Goal: Task Accomplishment & Management: Manage account settings

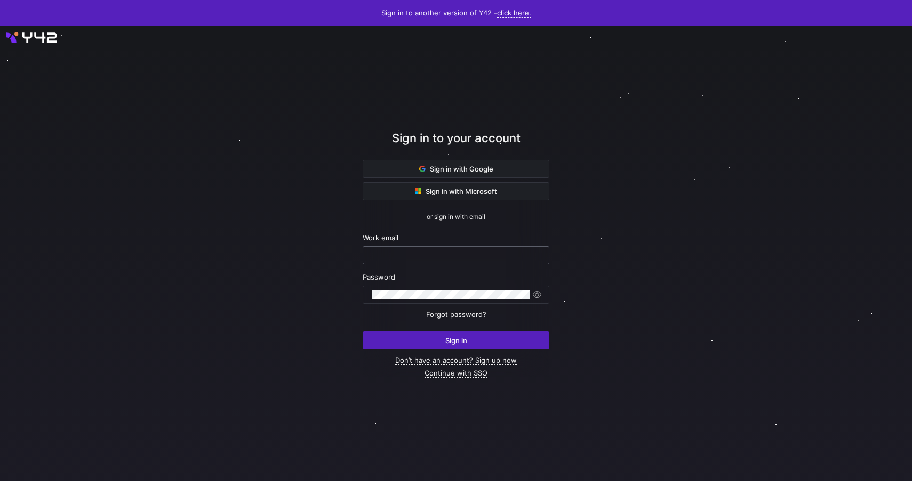
click at [394, 261] on div at bounding box center [456, 255] width 168 height 17
paste input "neyoye9496@discrip.com"
type input "neyoye9496@discrip.com"
click at [411, 288] on div at bounding box center [451, 294] width 158 height 17
click at [442, 341] on span "submit" at bounding box center [456, 340] width 186 height 17
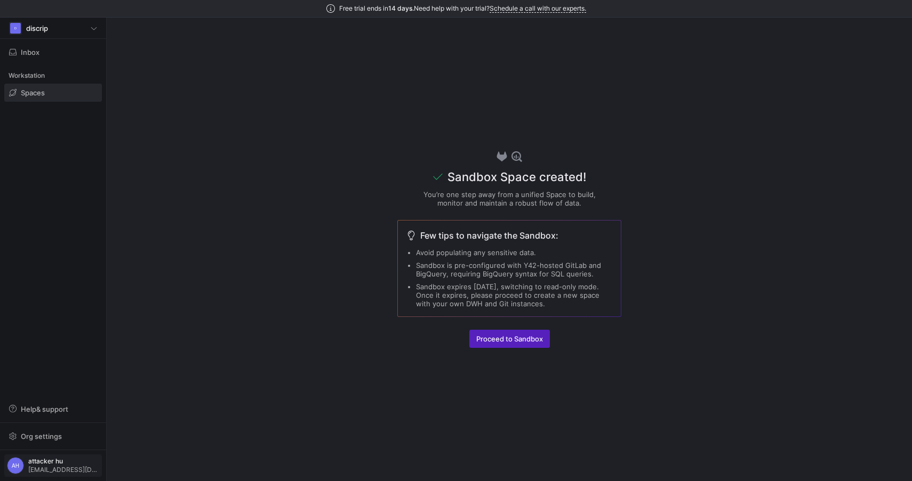
click at [43, 461] on span "attacker hu" at bounding box center [63, 461] width 71 height 7
click at [49, 408] on span "User settings" at bounding box center [43, 410] width 45 height 9
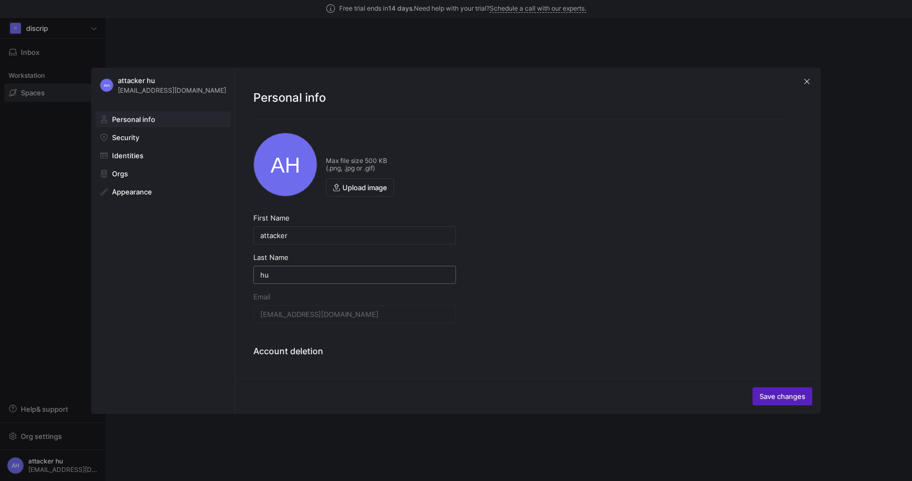
scroll to position [47, 0]
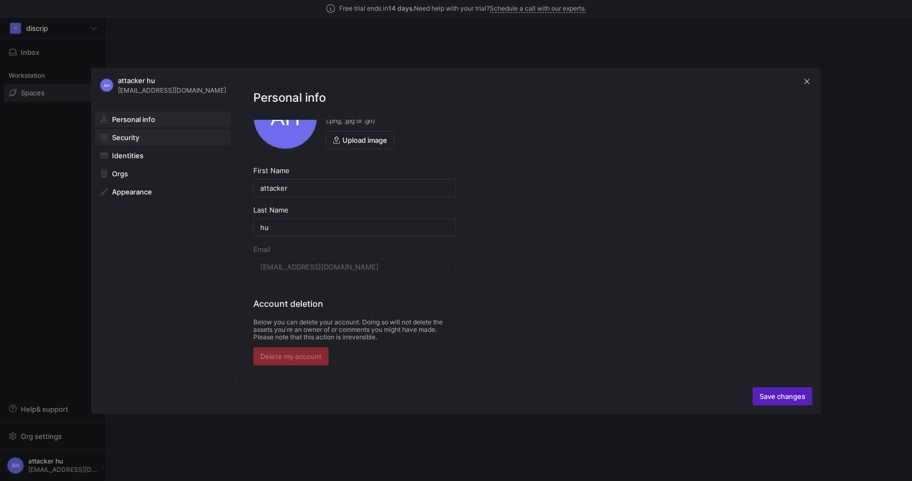
click at [140, 132] on span at bounding box center [163, 137] width 134 height 15
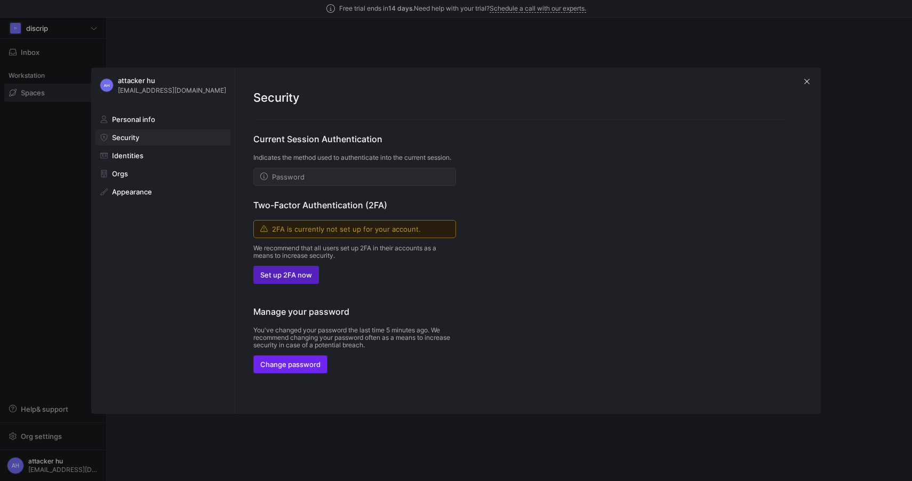
click at [308, 369] on span "Change password" at bounding box center [290, 364] width 60 height 9
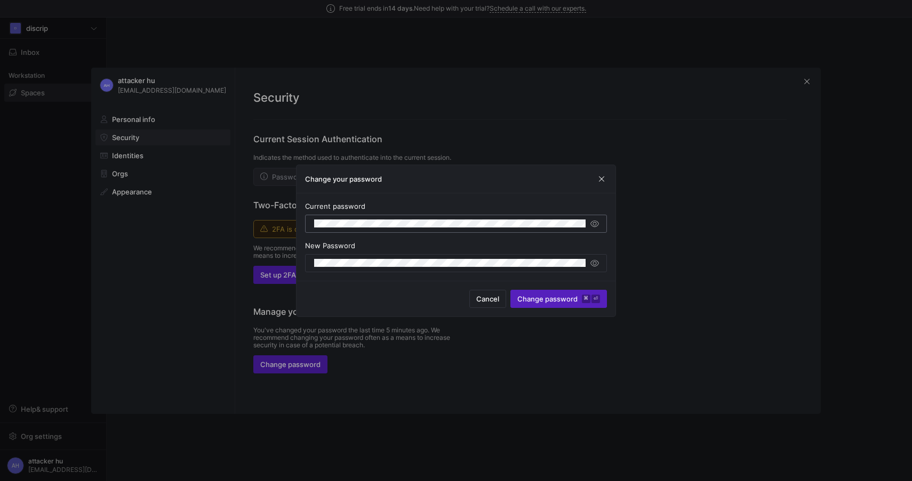
click at [400, 218] on div at bounding box center [450, 223] width 273 height 17
click at [419, 274] on div "Current password New Password" at bounding box center [455, 237] width 319 height 87
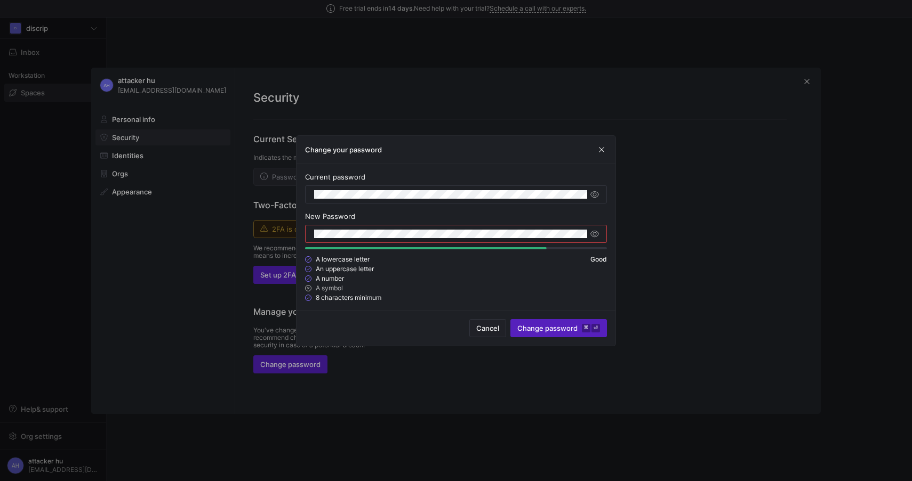
click at [468, 228] on div at bounding box center [450, 234] width 273 height 17
click at [492, 323] on span "button" at bounding box center [488, 328] width 36 height 17
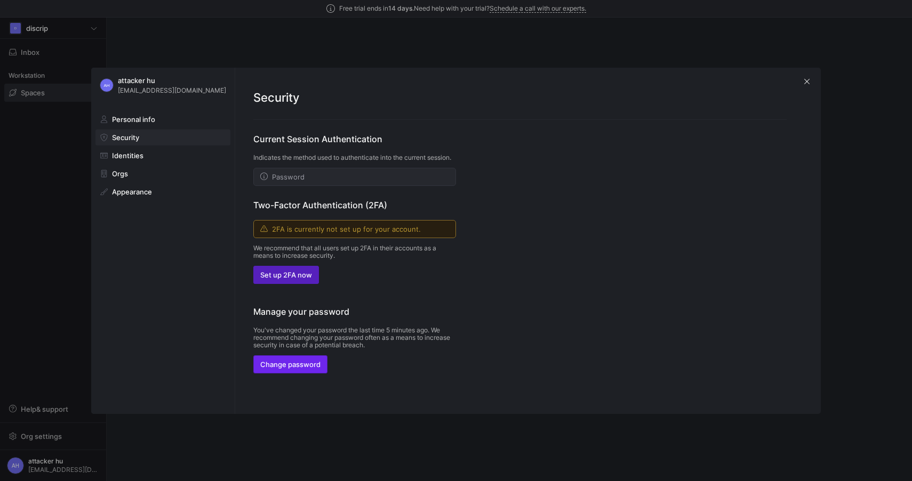
click at [301, 367] on span "Change password" at bounding box center [290, 364] width 60 height 9
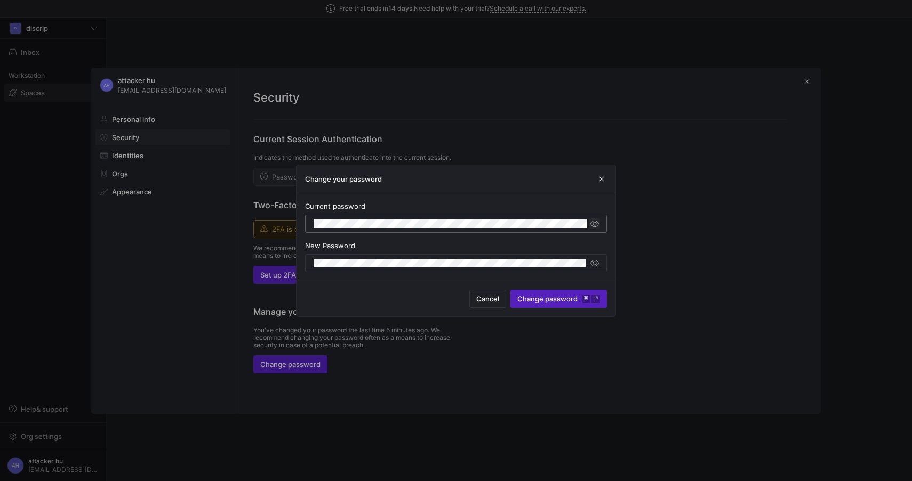
click at [599, 224] on span "button" at bounding box center [594, 224] width 11 height 11
click at [294, 227] on div "AH attacker hu neyoye9496@discrip.com Personal info Security Identities Orgs Ap…" at bounding box center [456, 240] width 912 height 481
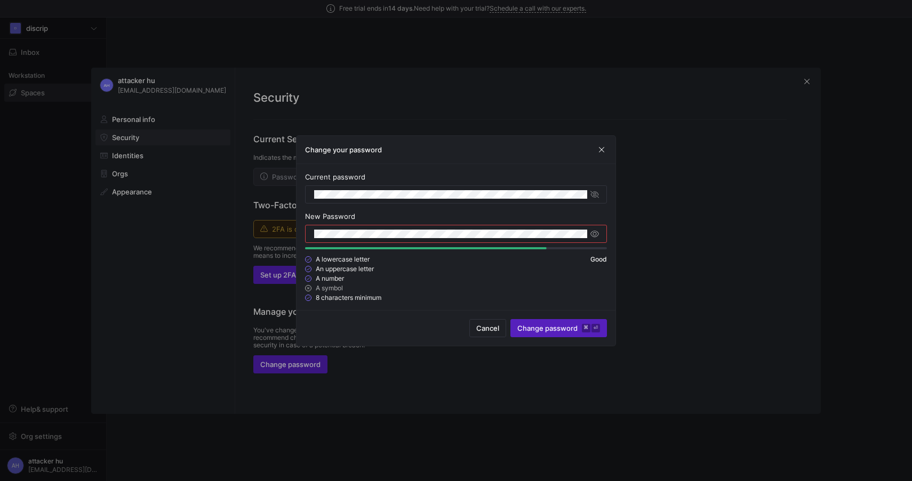
click at [475, 228] on div at bounding box center [450, 234] width 273 height 17
click at [597, 233] on span "button" at bounding box center [594, 234] width 11 height 11
click at [595, 236] on span "button" at bounding box center [594, 234] width 11 height 11
click at [556, 327] on span "Change password ⌘ ⏎" at bounding box center [558, 328] width 83 height 9
click at [594, 235] on span "button" at bounding box center [594, 234] width 11 height 11
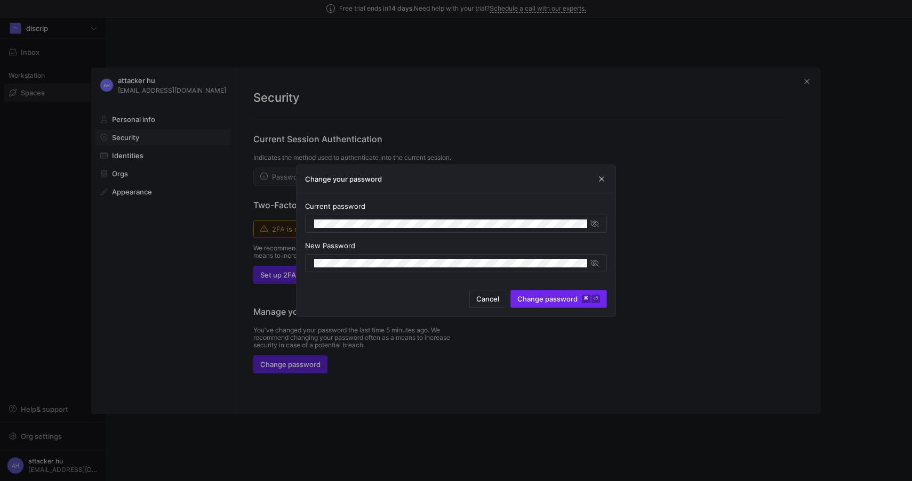
click at [559, 302] on span "Change password ⌘ ⏎" at bounding box center [558, 299] width 83 height 9
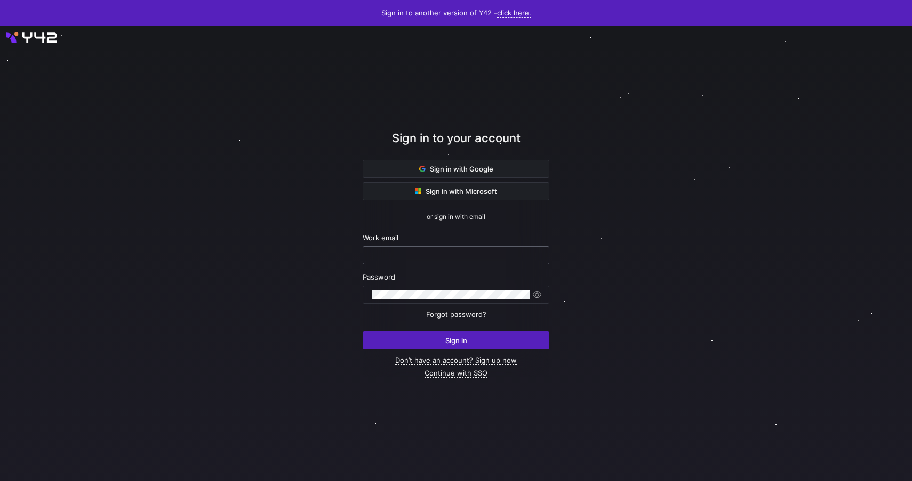
click at [450, 262] on div at bounding box center [456, 255] width 168 height 17
click at [450, 261] on div at bounding box center [456, 255] width 168 height 17
click at [455, 282] on div "Password" at bounding box center [456, 288] width 187 height 31
click at [458, 287] on div at bounding box center [451, 294] width 158 height 17
click at [541, 292] on span "button" at bounding box center [537, 295] width 11 height 11
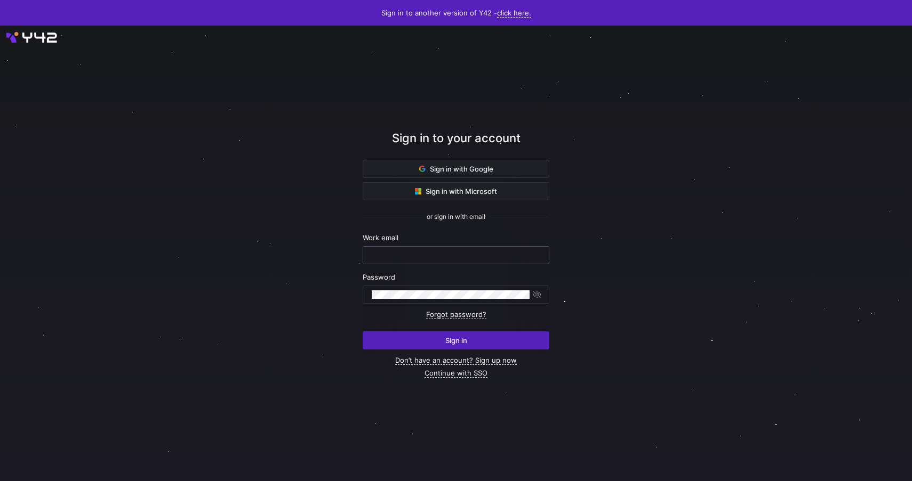
click at [438, 258] on input "text" at bounding box center [456, 255] width 168 height 9
click at [466, 316] on link "Forgot password?" at bounding box center [456, 314] width 60 height 9
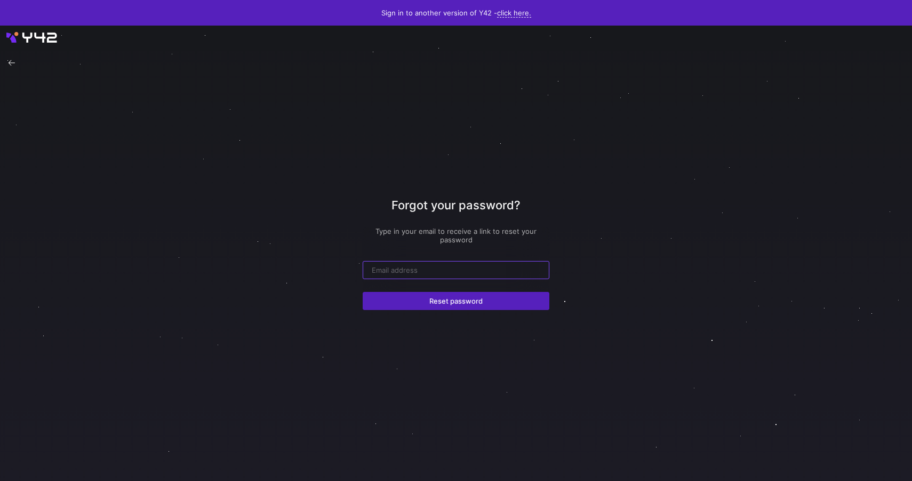
click at [412, 279] on form "Type in your email to receive a link to reset your password Reset password" at bounding box center [456, 268] width 187 height 83
click at [408, 269] on input "email" at bounding box center [456, 270] width 168 height 9
paste input "[EMAIL_ADDRESS][DOMAIN_NAME]"
type input "[EMAIL_ADDRESS][DOMAIN_NAME]"
click at [437, 306] on span "submit" at bounding box center [456, 301] width 186 height 17
